Goal: Task Accomplishment & Management: Use online tool/utility

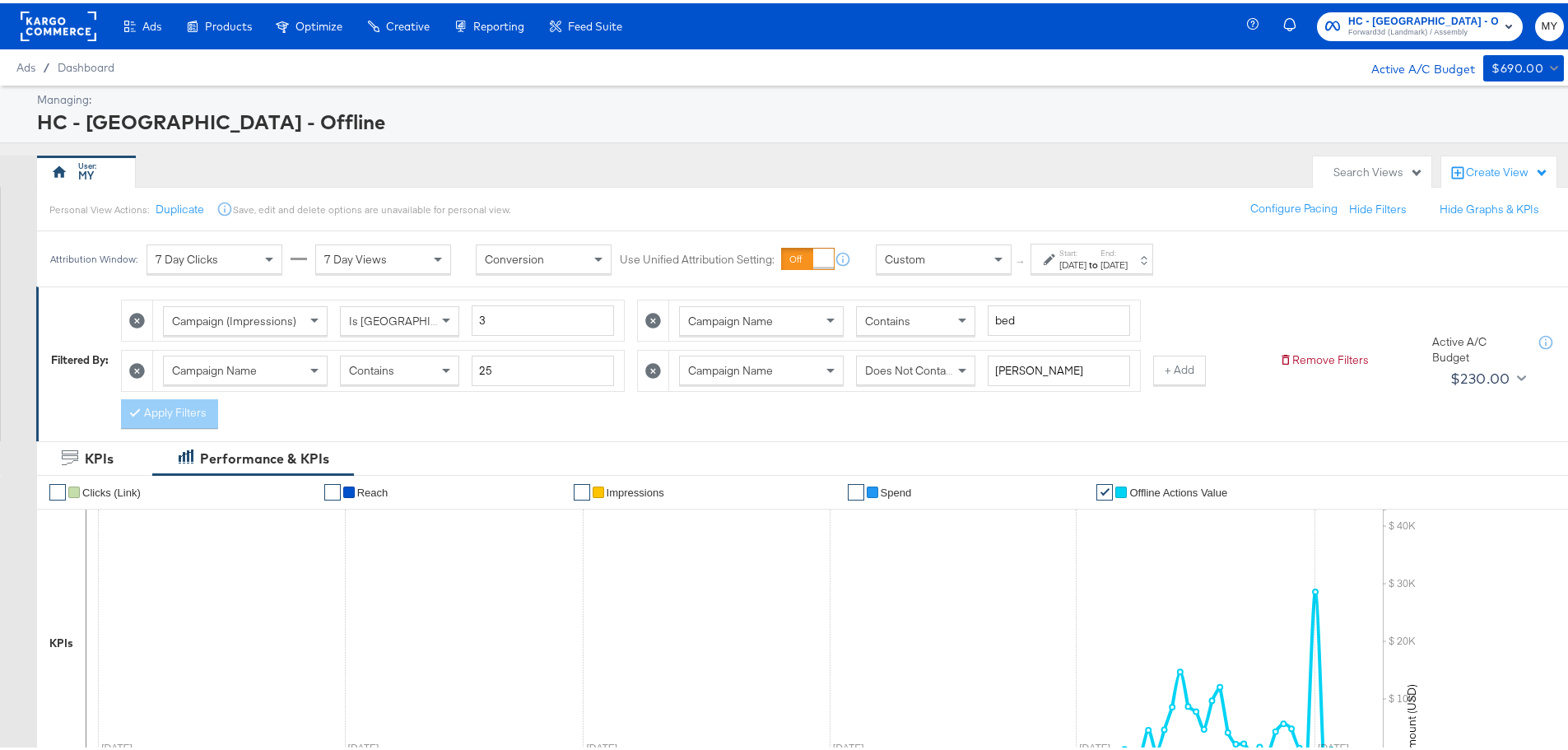
click at [652, 366] on icon at bounding box center [653, 368] width 16 height 16
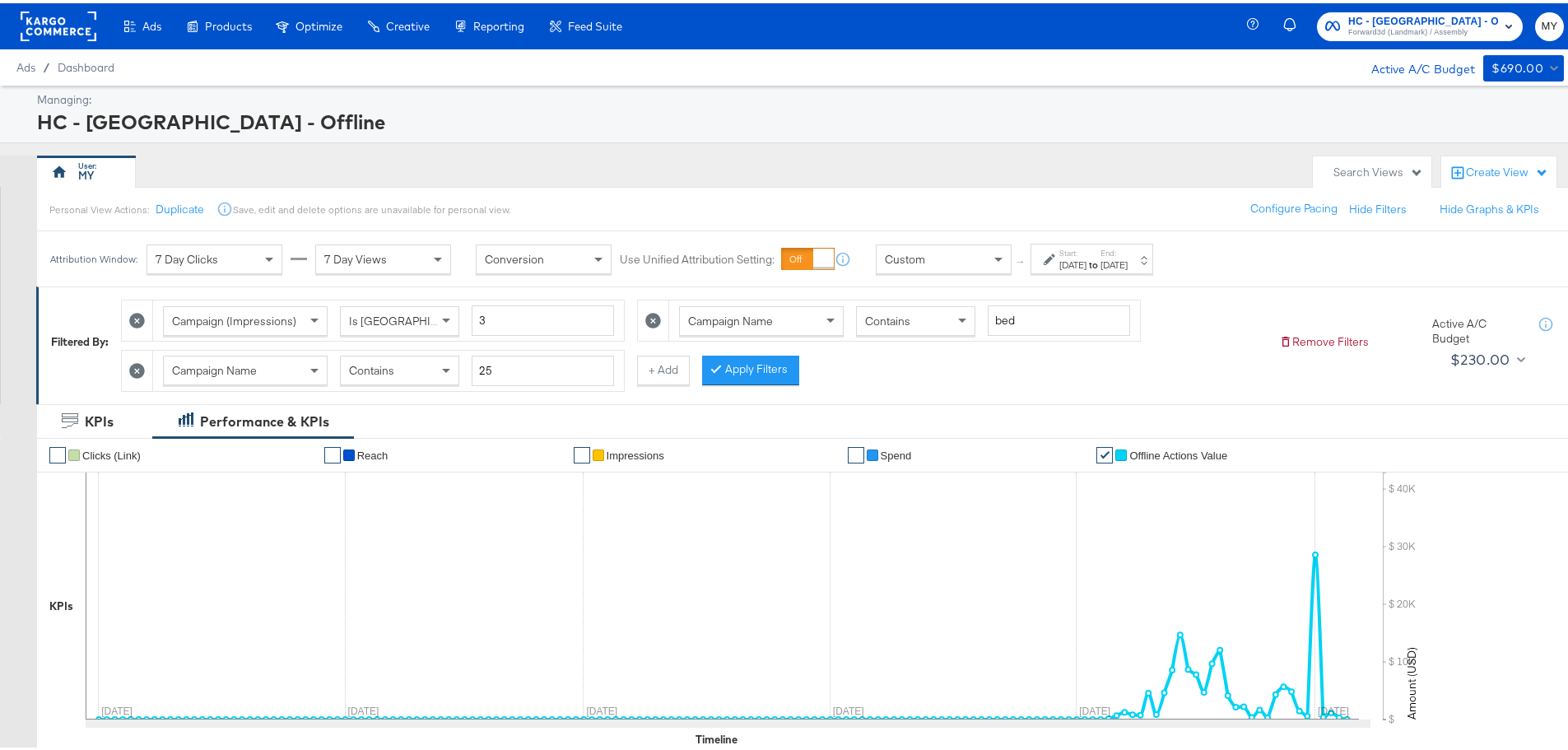
click at [650, 324] on icon at bounding box center [653, 318] width 16 height 16
type input "25"
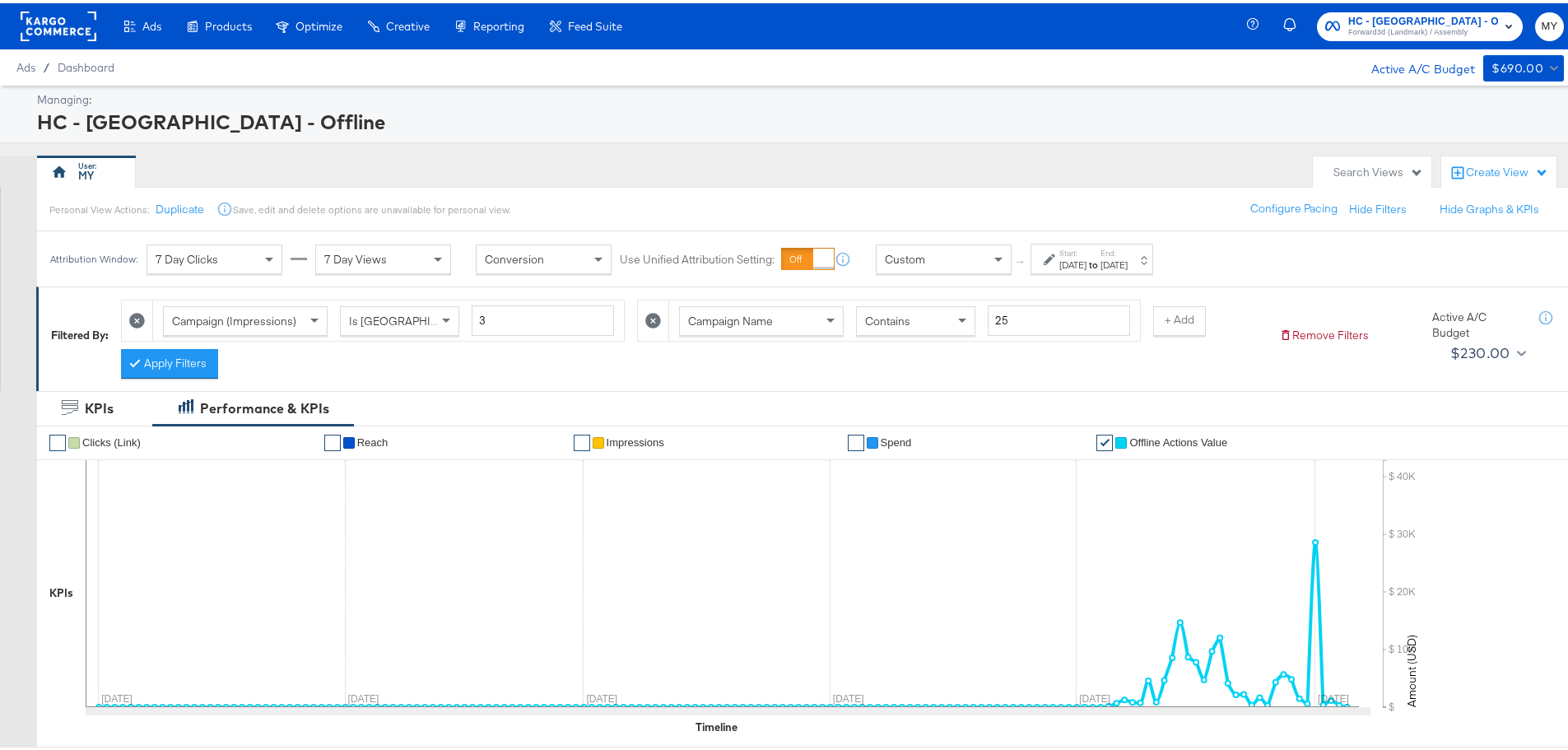
click at [1086, 258] on div "[DATE]" at bounding box center [1071, 261] width 27 height 13
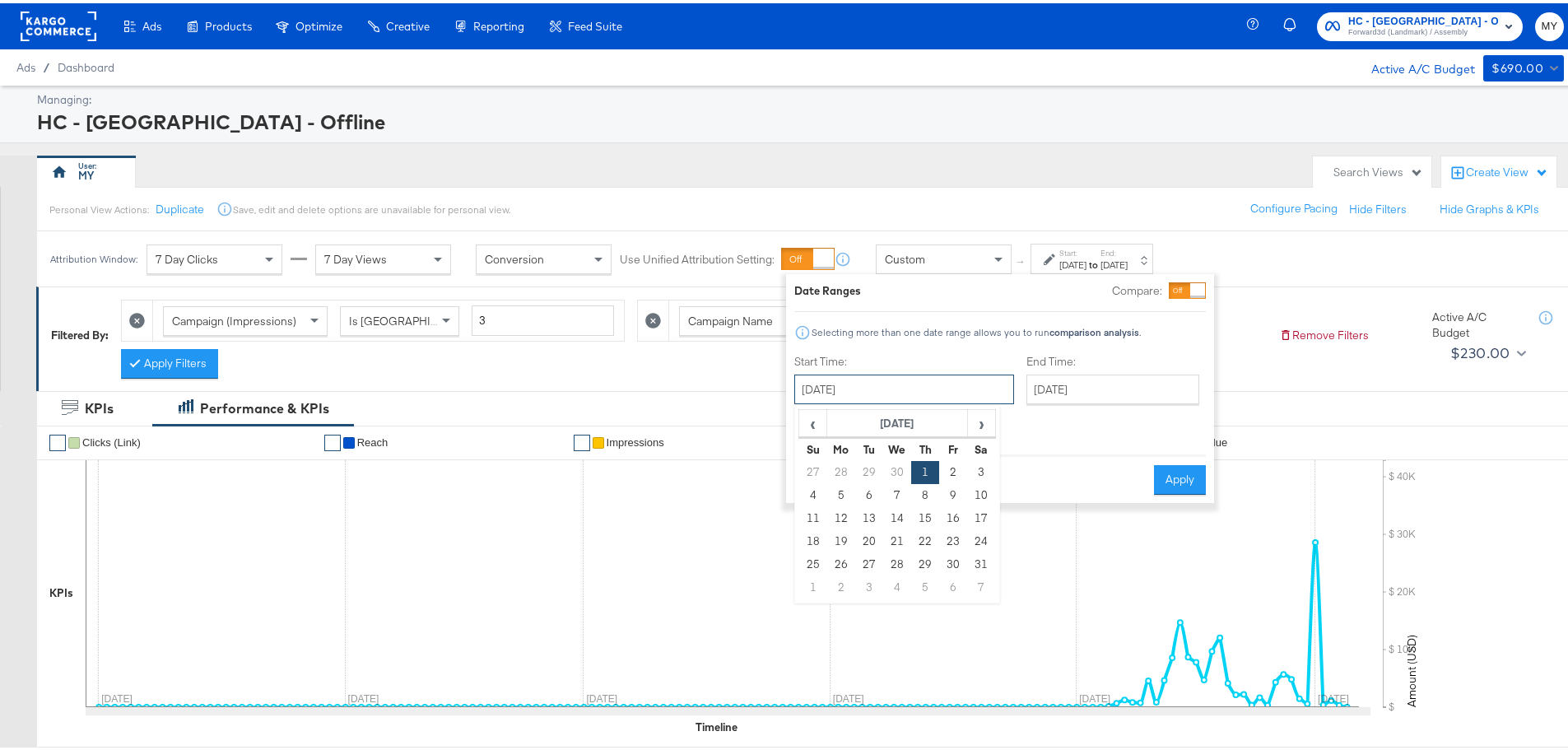
click at [910, 391] on input "[DATE]" at bounding box center [904, 386] width 219 height 30
click at [980, 424] on span "›" at bounding box center [981, 419] width 26 height 25
click at [977, 424] on span "›" at bounding box center [981, 419] width 26 height 25
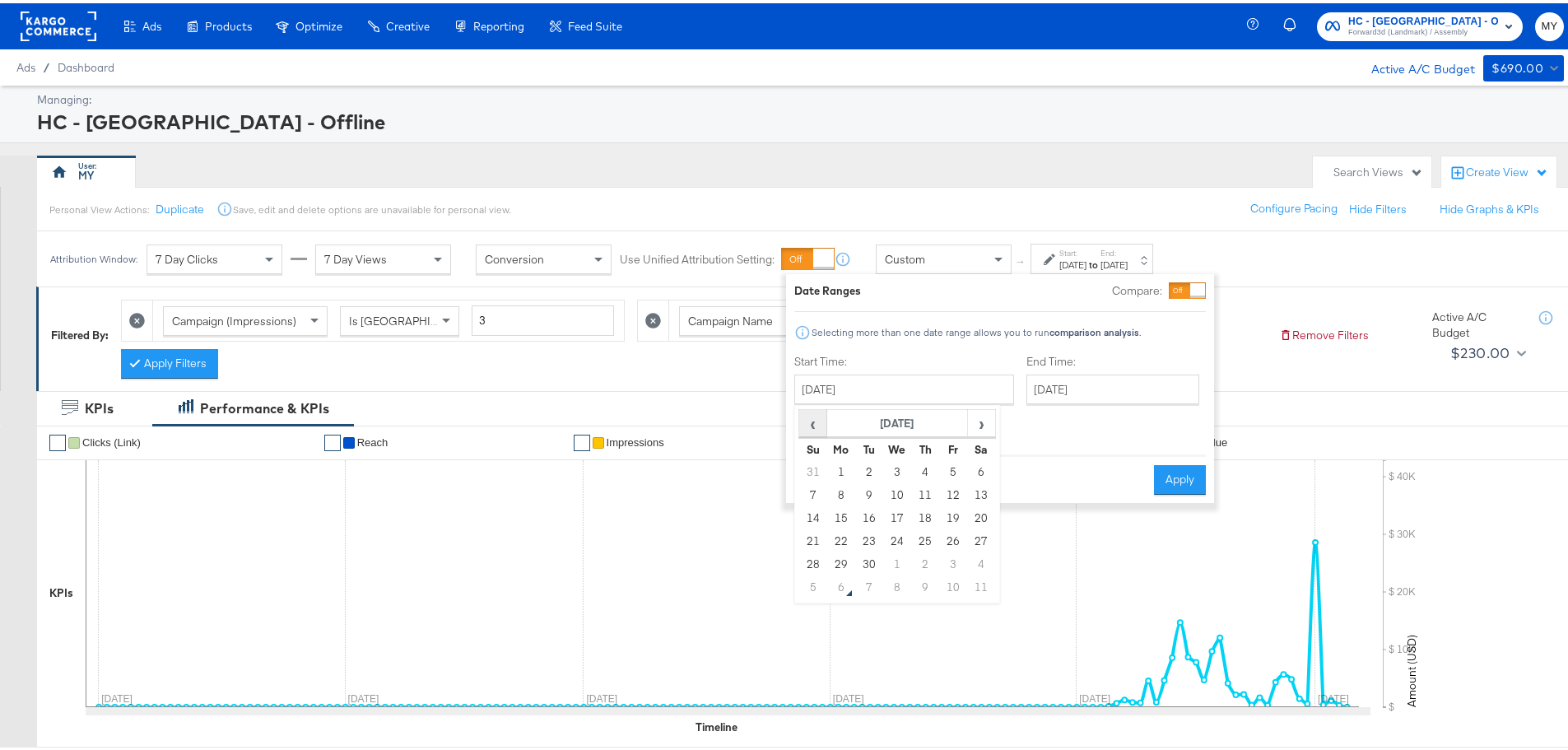
click at [815, 419] on span "‹" at bounding box center [812, 419] width 26 height 25
click at [981, 421] on span "›" at bounding box center [981, 419] width 26 height 25
click at [872, 475] on td "1" at bounding box center [869, 469] width 28 height 23
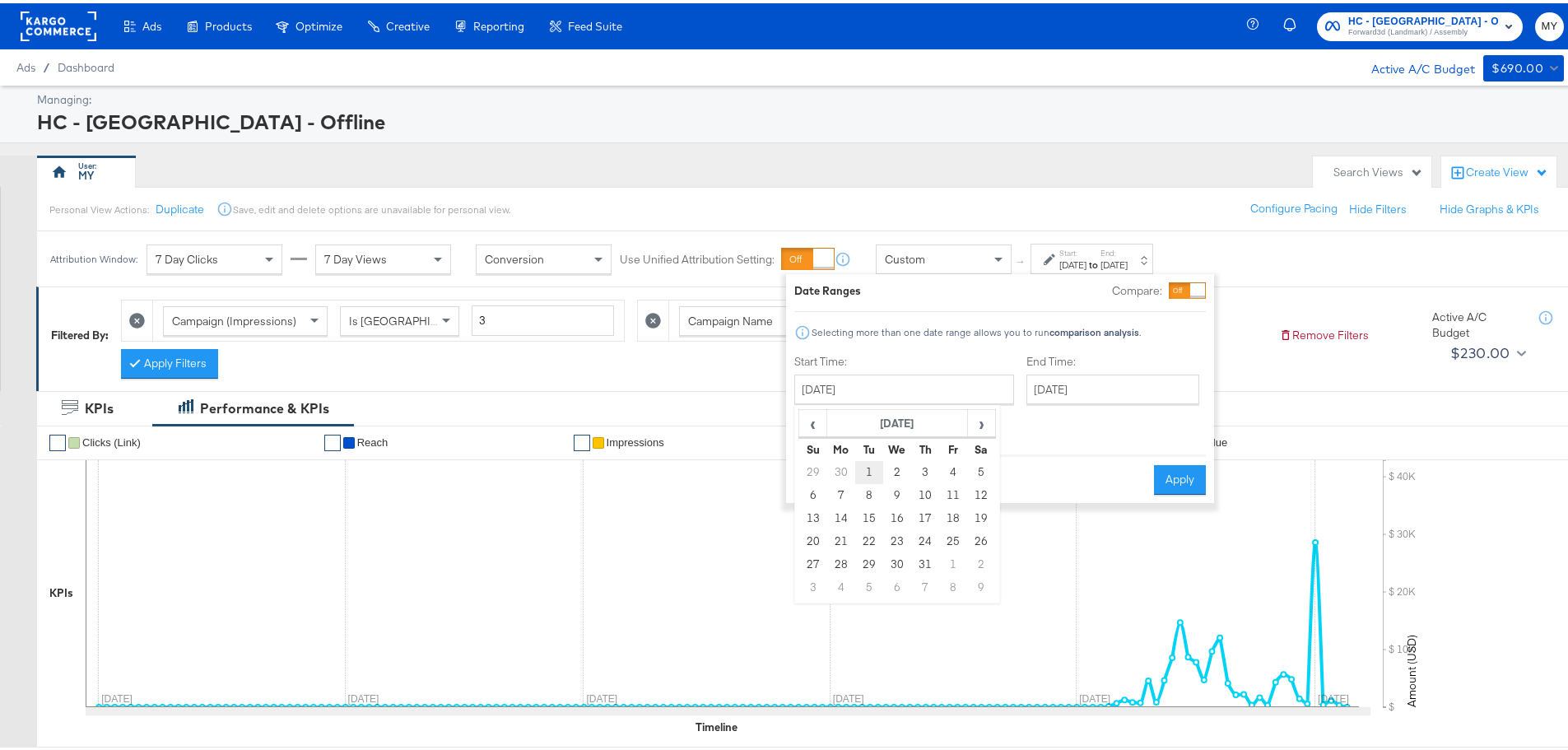
type input "[DATE]"
click at [1045, 384] on input "[DATE]" at bounding box center [1107, 386] width 173 height 30
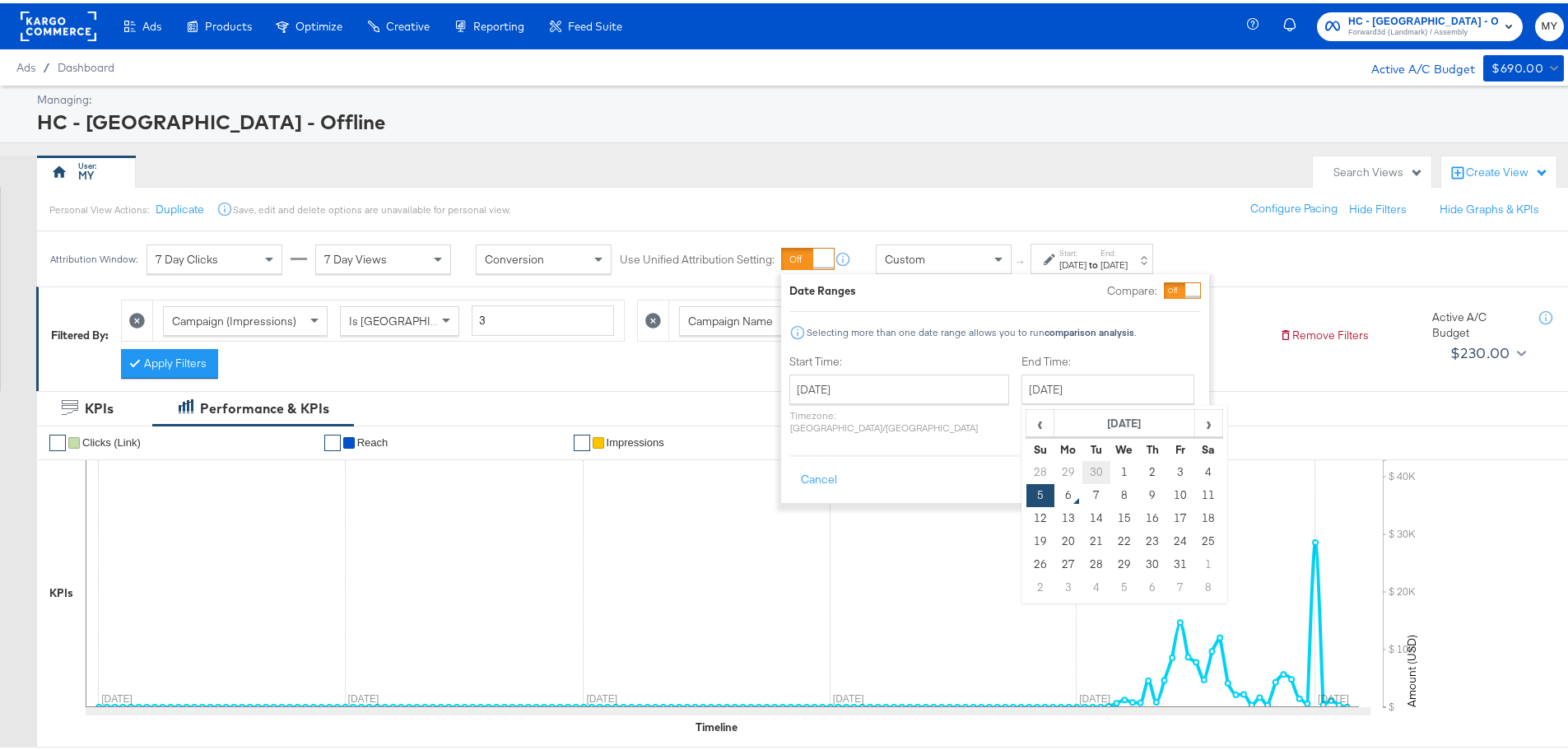
click at [1082, 461] on td "30" at bounding box center [1096, 469] width 28 height 23
type input "[DATE]"
click at [1194, 462] on button "Apply" at bounding box center [1181, 477] width 52 height 30
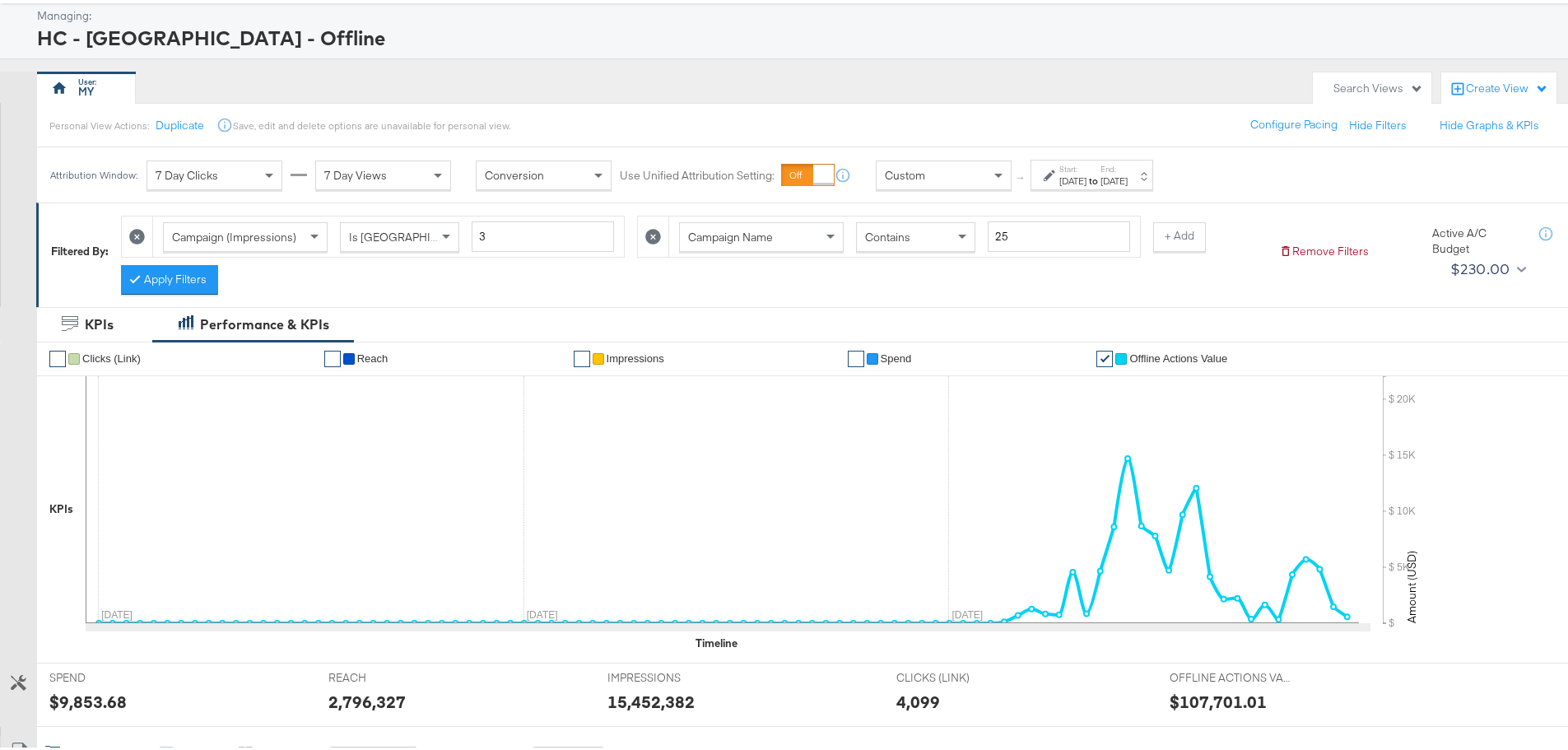
scroll to position [83, 0]
click at [650, 237] on icon at bounding box center [653, 234] width 16 height 16
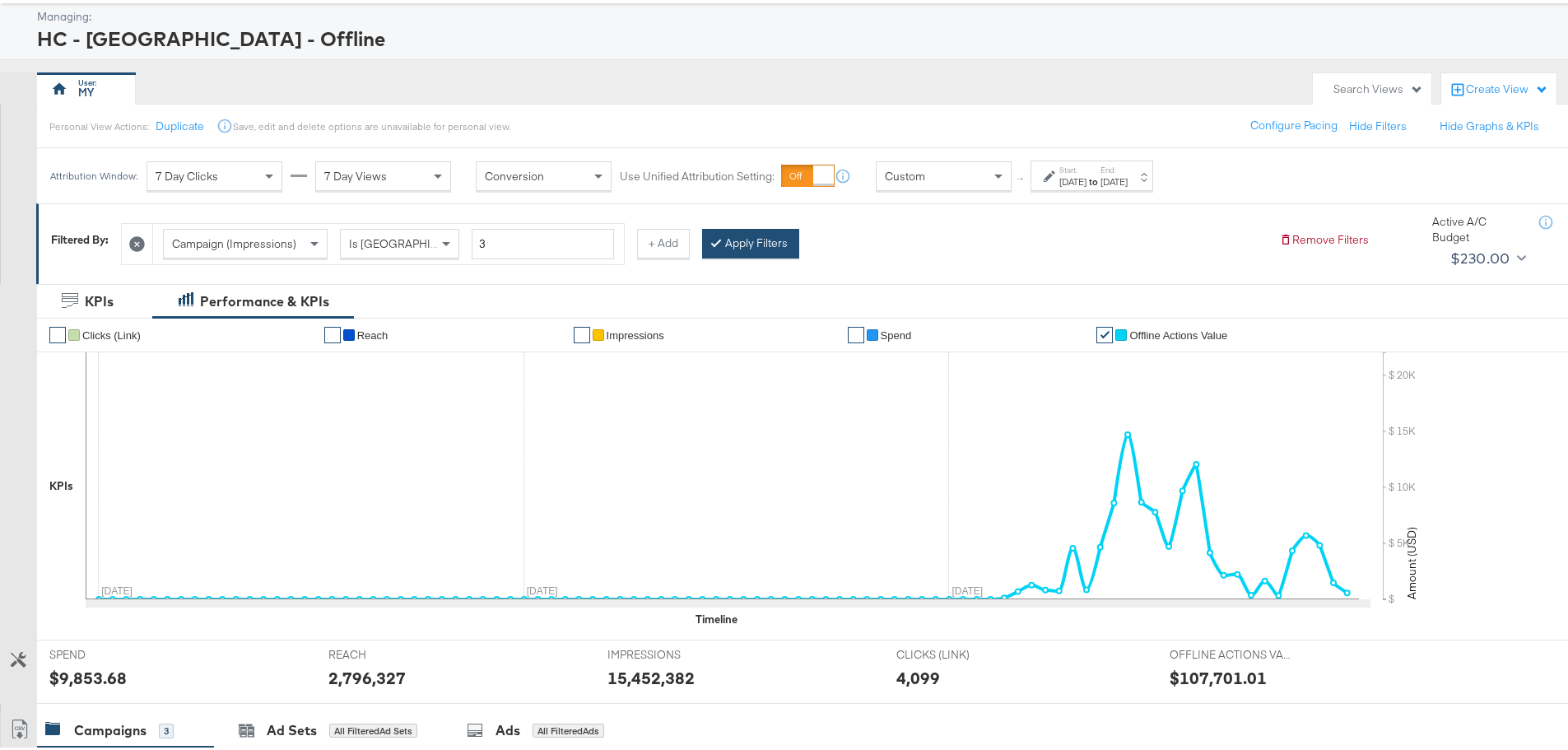
click at [775, 244] on button "Apply Filters" at bounding box center [751, 240] width 97 height 30
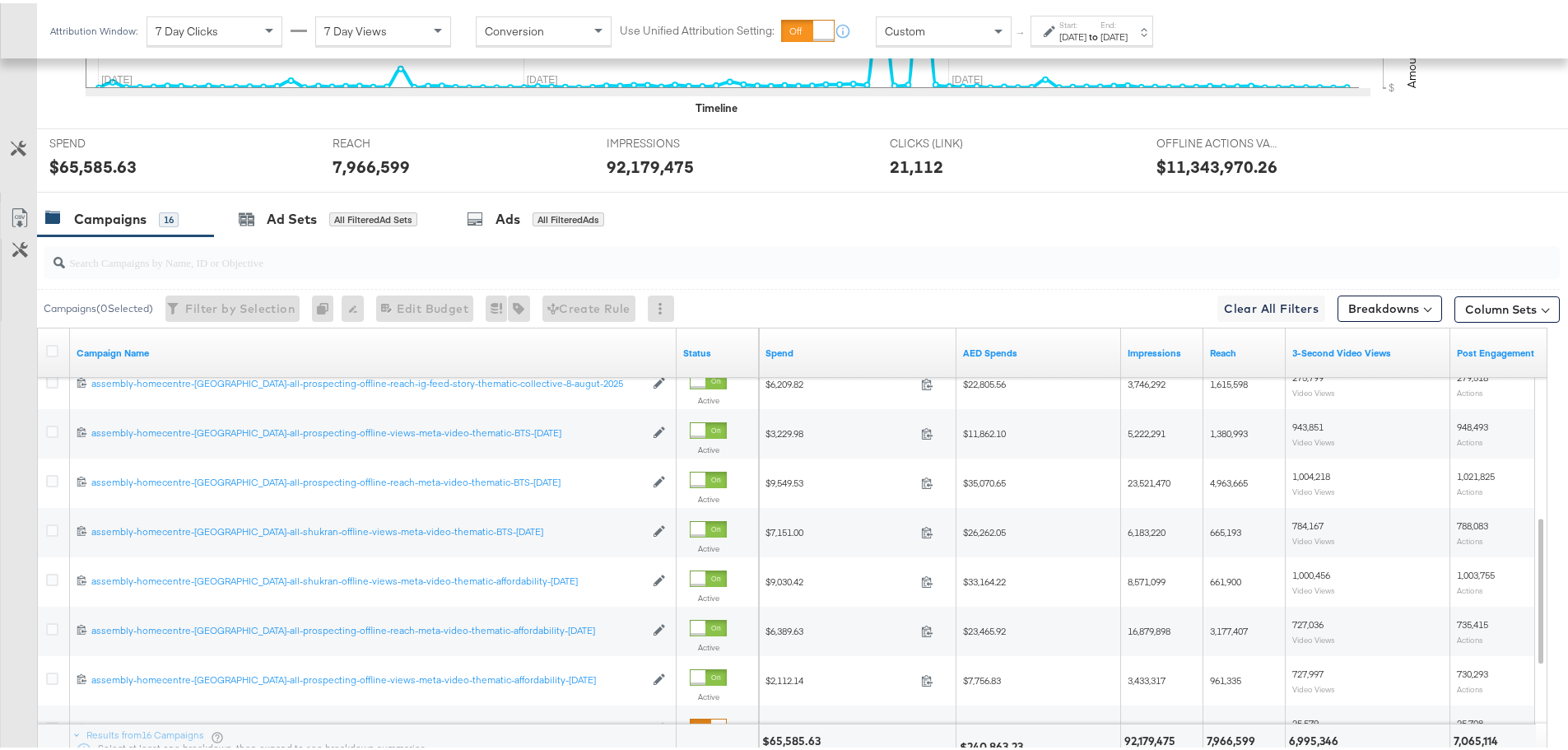
scroll to position [735, 0]
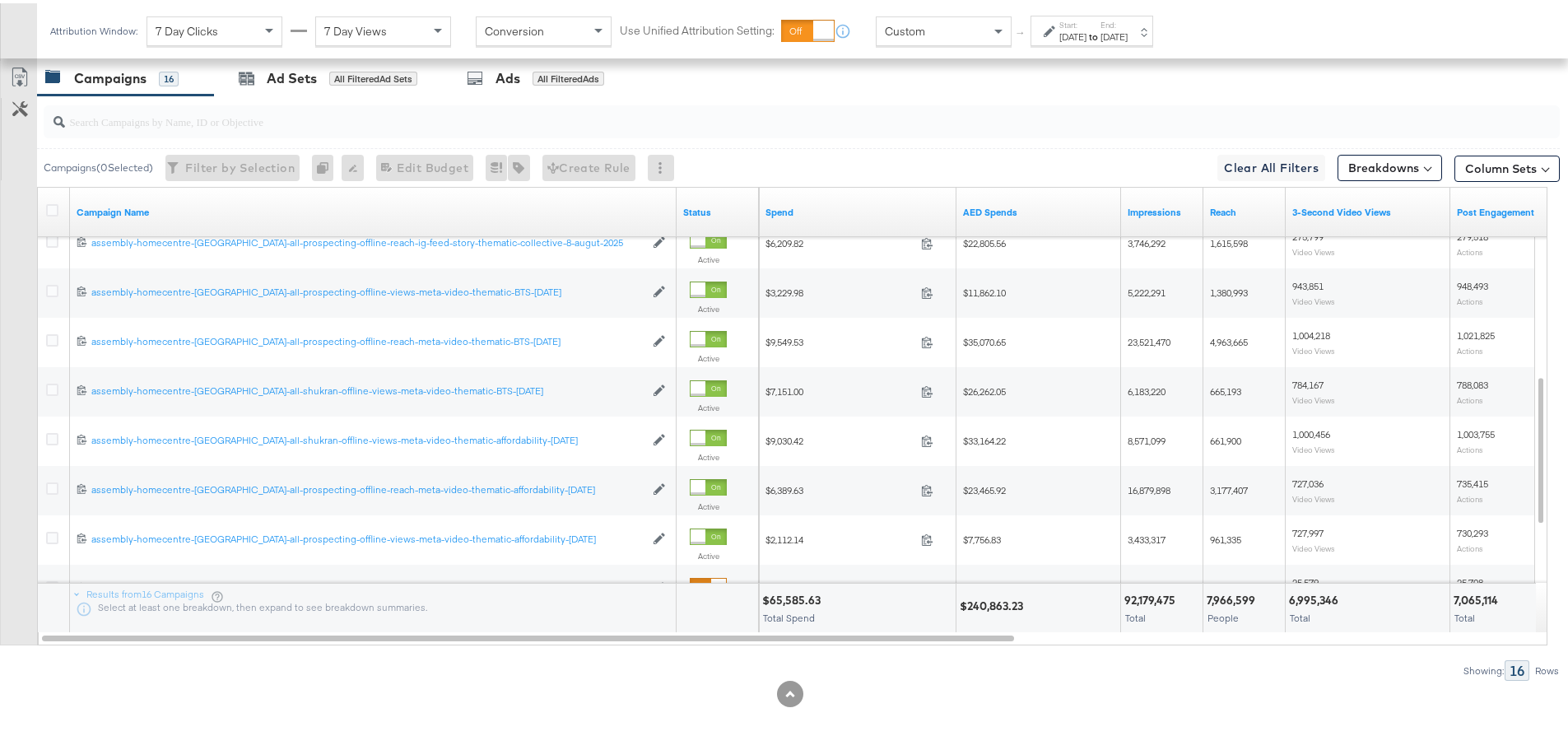
click at [343, 595] on div "Results from 16 Campaigns Select at least one breakdown, then expand to see bre…" at bounding box center [372, 605] width 606 height 50
click at [344, 598] on div "Results from 16 Campaigns Select at least one breakdown, then expand to see bre…" at bounding box center [372, 605] width 606 height 50
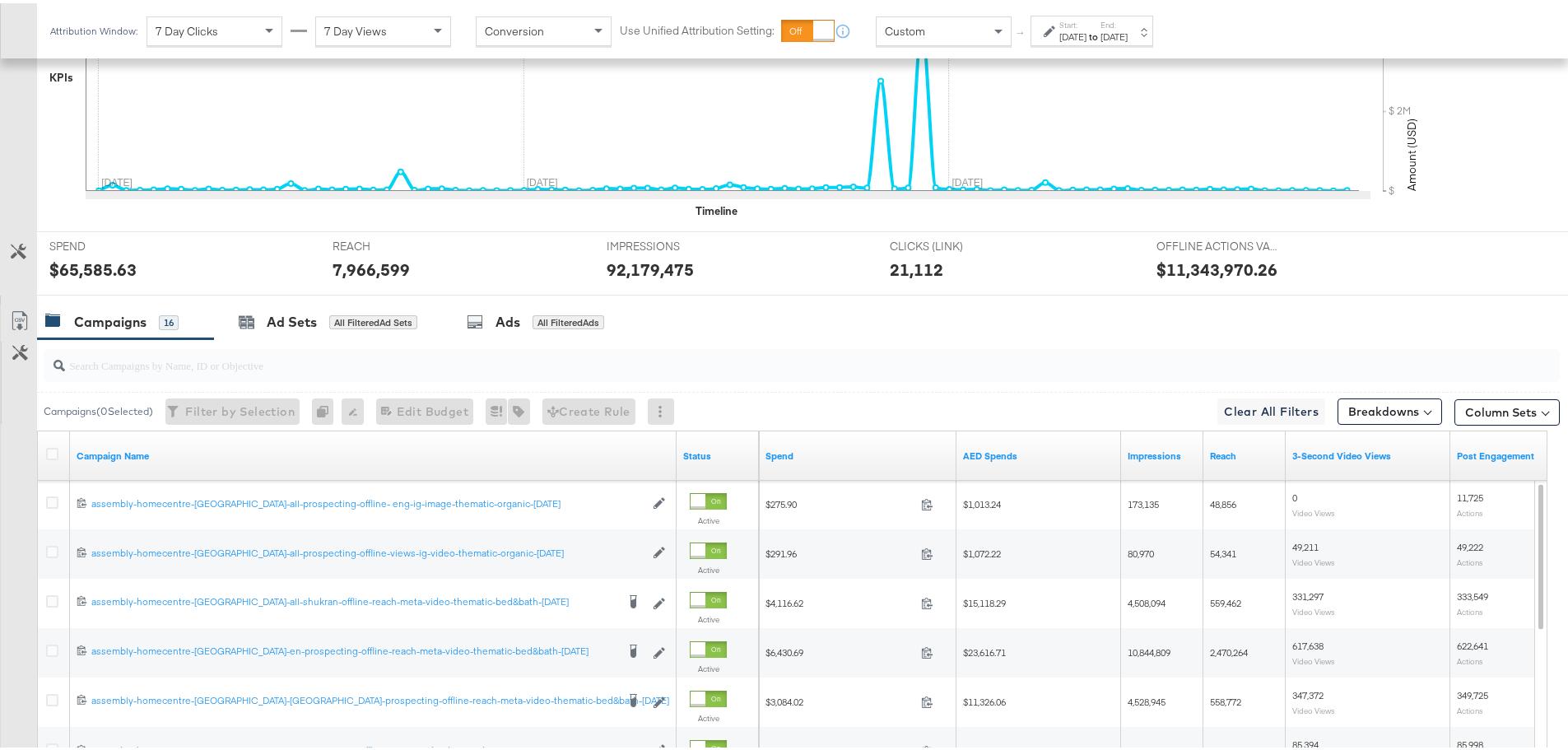
scroll to position [491, 0]
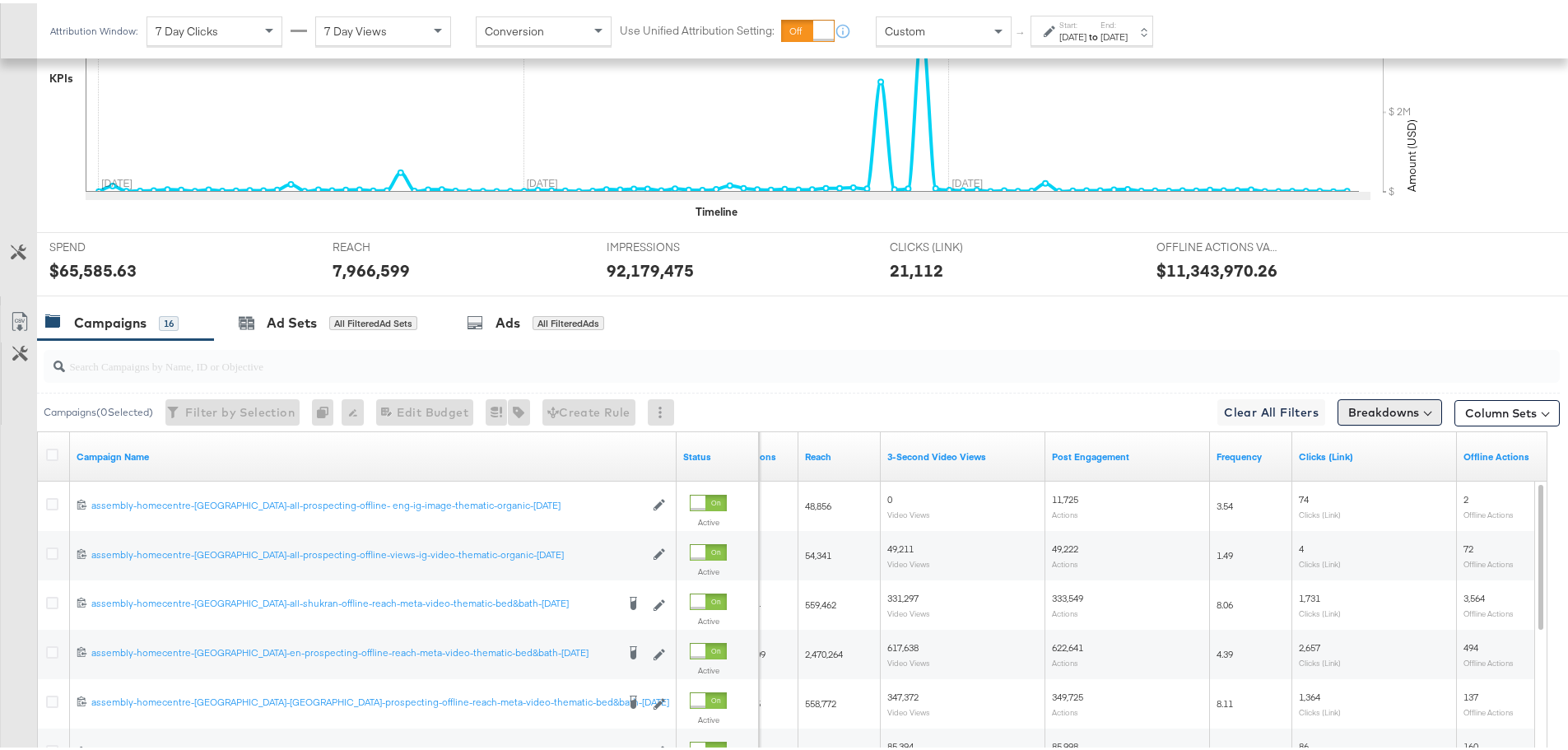
click at [1358, 416] on button "Breakdowns" at bounding box center [1389, 409] width 104 height 27
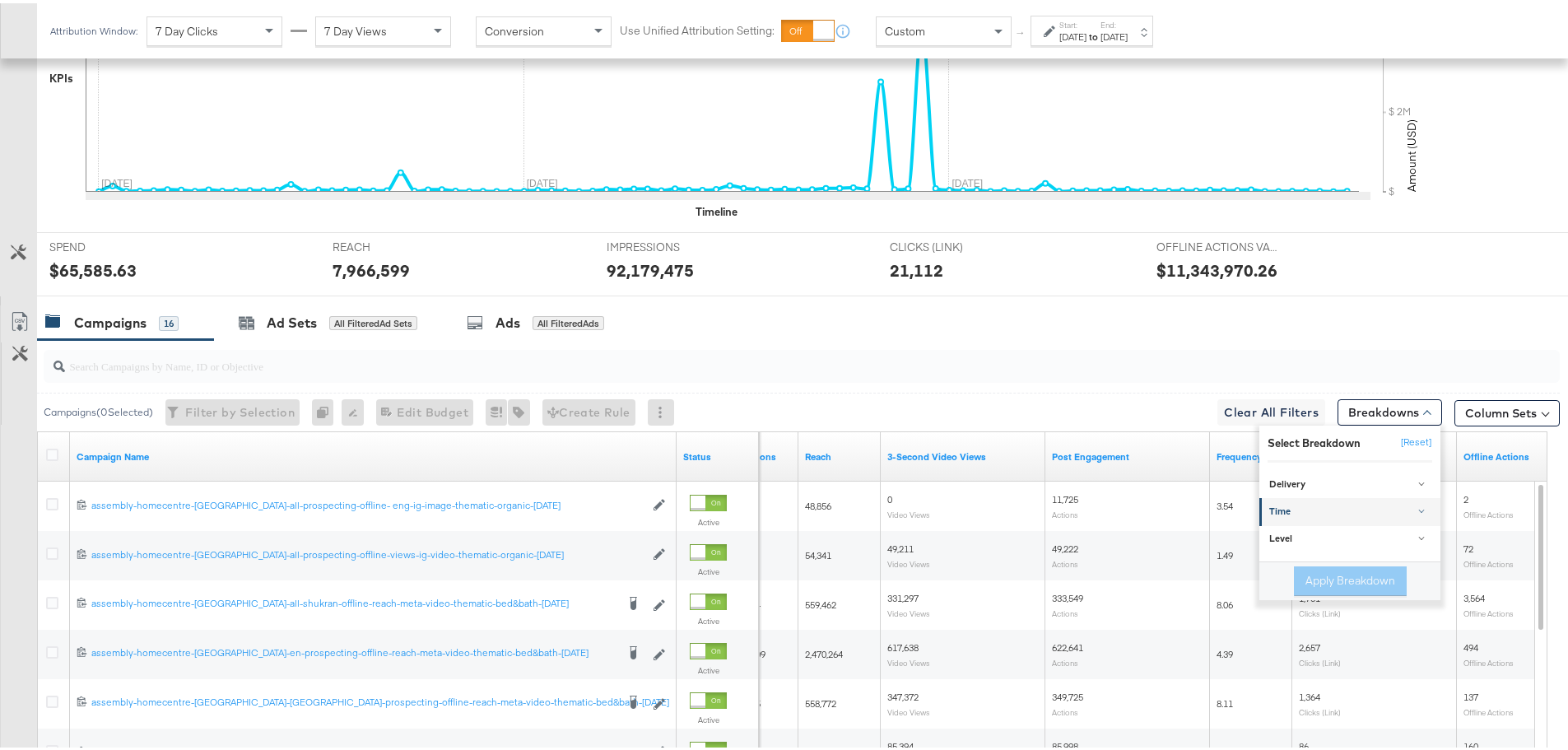
click at [1315, 510] on div "Time" at bounding box center [1351, 508] width 164 height 13
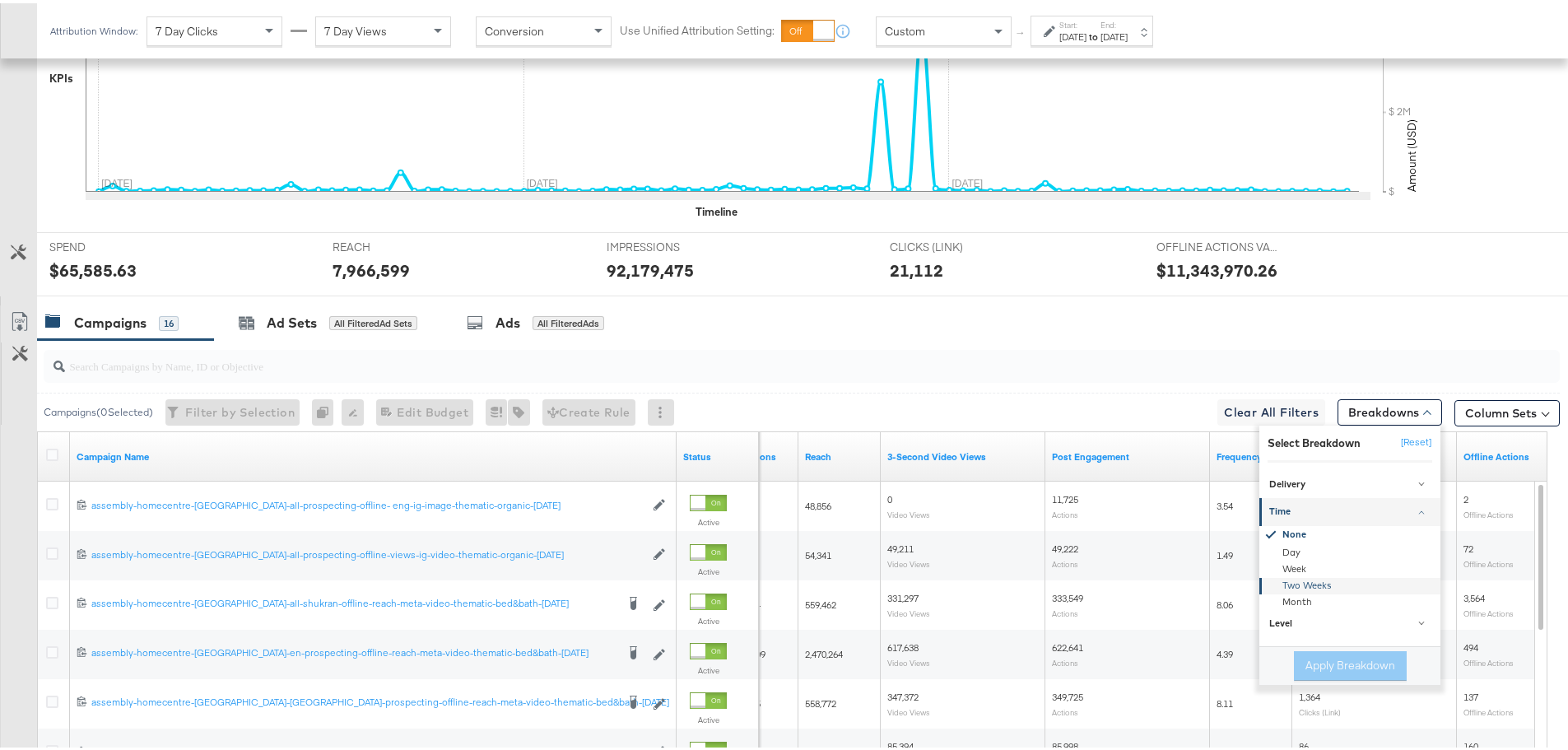
click at [1300, 585] on div "Two Weeks" at bounding box center [1351, 582] width 179 height 17
click at [1314, 657] on button "Apply Breakdown" at bounding box center [1351, 663] width 113 height 30
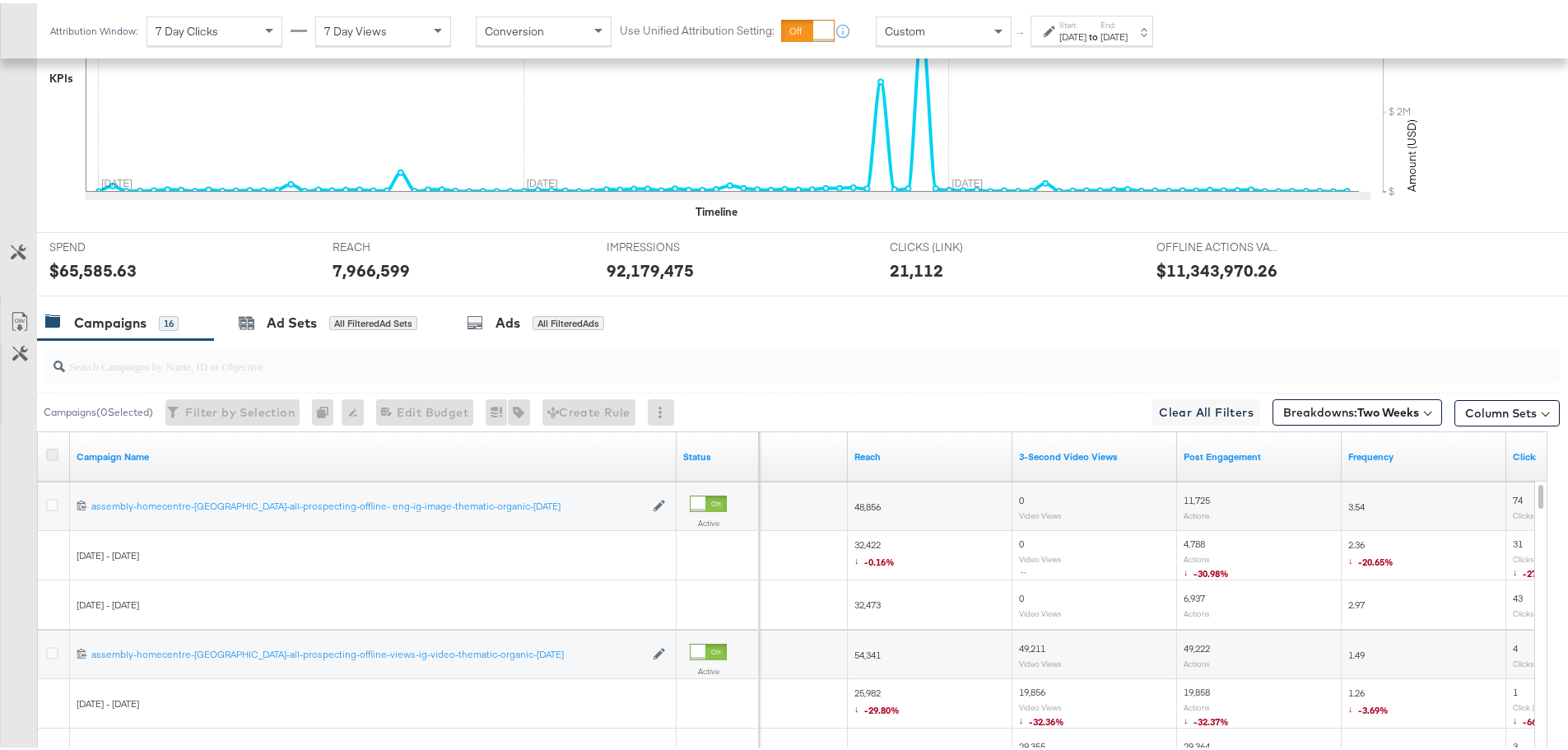
click at [49, 448] on icon at bounding box center [52, 451] width 12 height 12
click at [0, 0] on input "checkbox" at bounding box center [0, 0] width 0 height 0
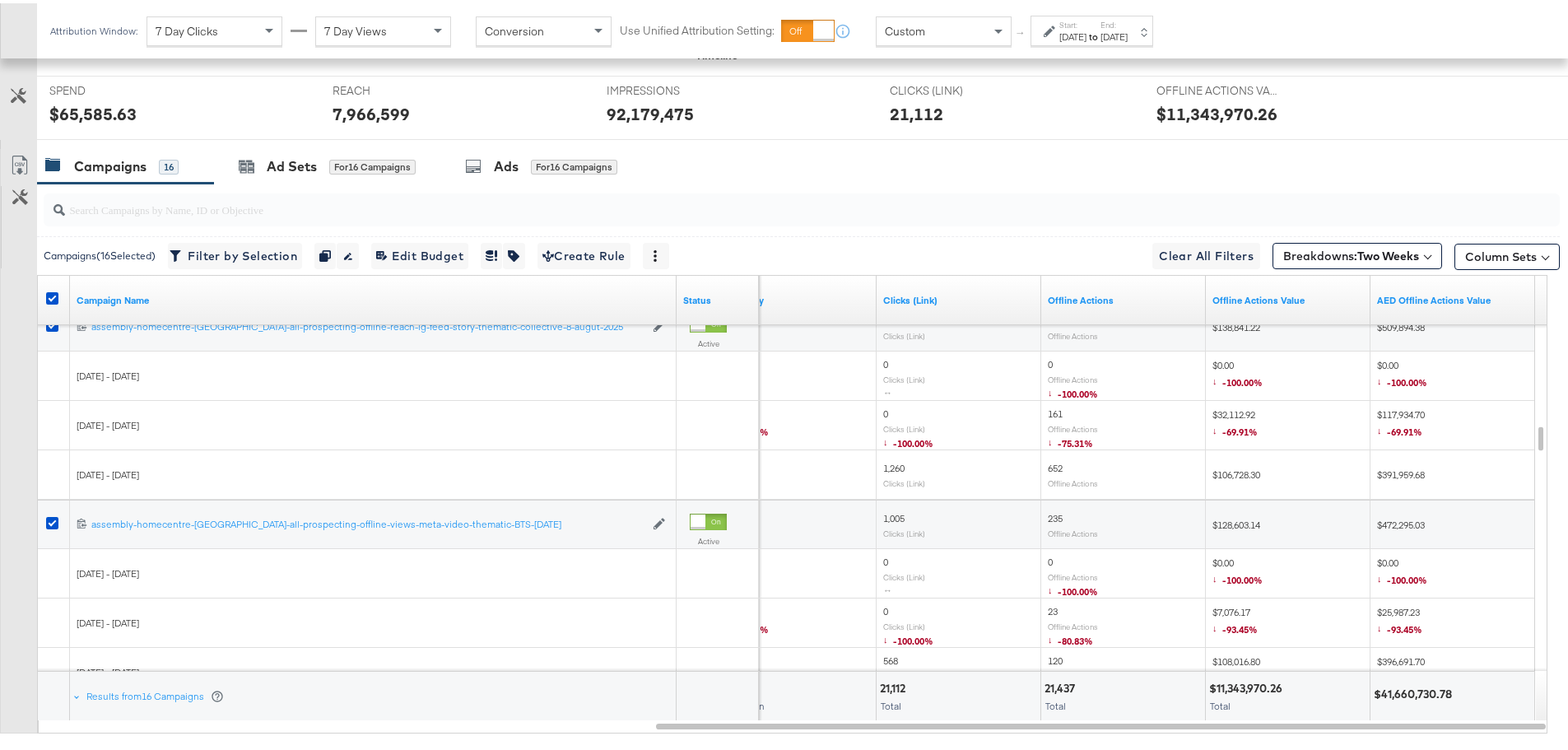
scroll to position [646, 0]
click at [14, 159] on icon at bounding box center [20, 164] width 20 height 20
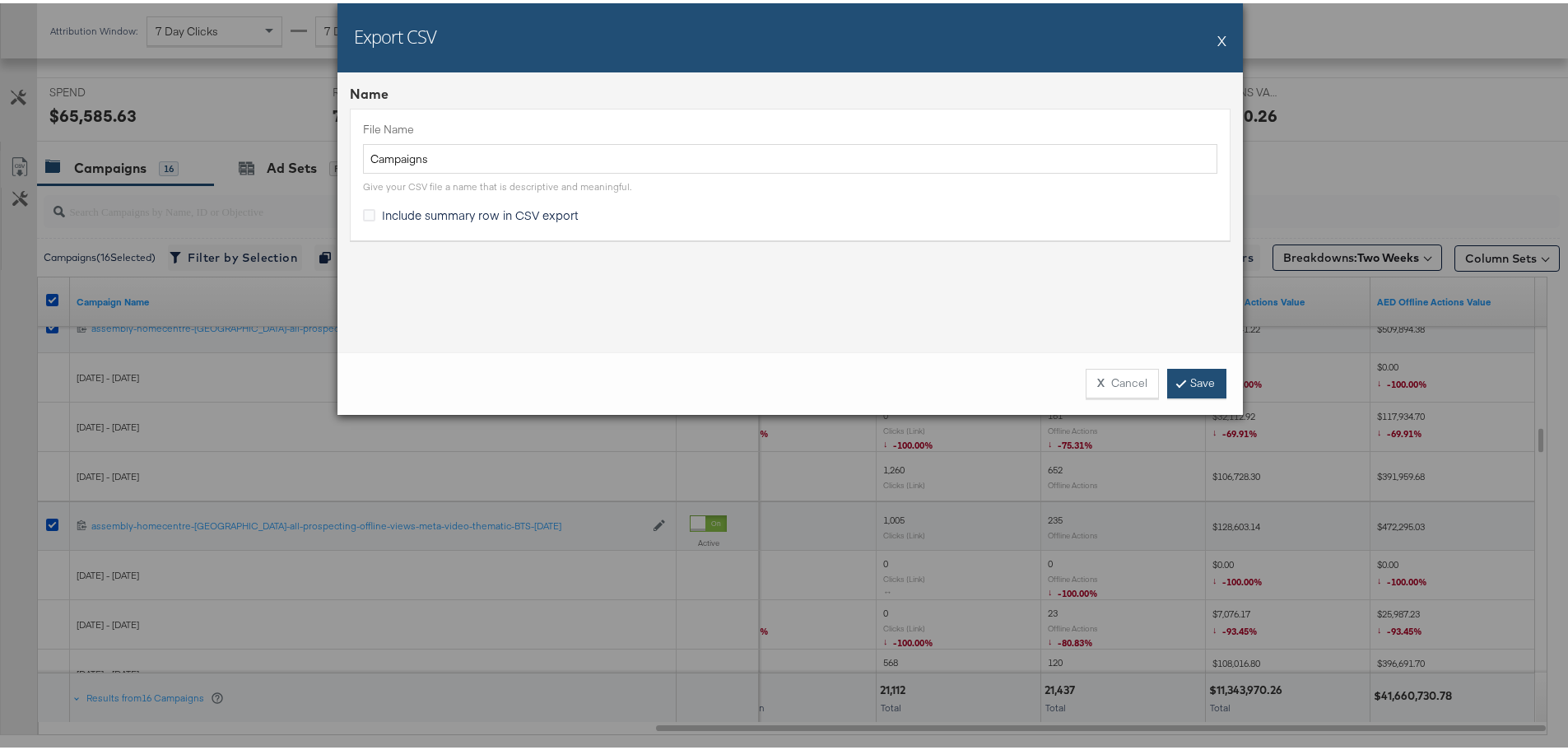
click at [1206, 386] on link "Save" at bounding box center [1197, 380] width 60 height 30
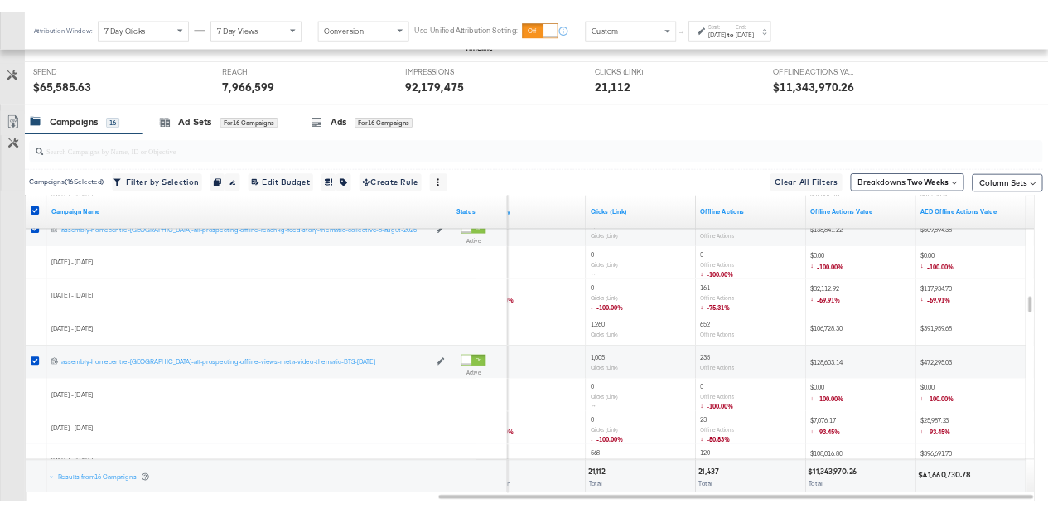
scroll to position [666, 0]
